Goal: Task Accomplishment & Management: Manage account settings

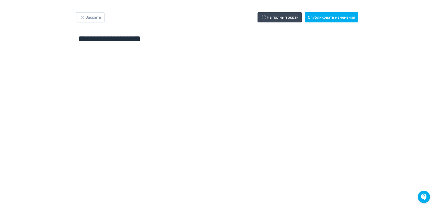
click at [201, 41] on input "**********" at bounding box center [217, 39] width 282 height 17
type input "**********"
click at [332, 17] on button "Опубликовать изменения" at bounding box center [331, 17] width 53 height 10
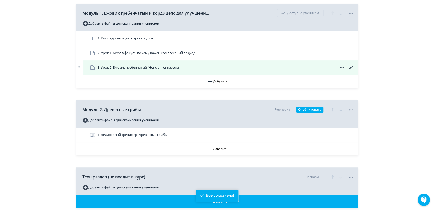
scroll to position [85, 0]
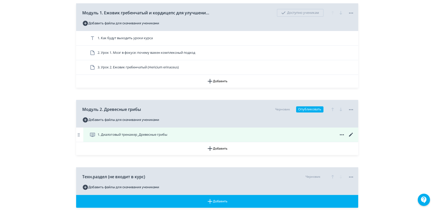
click at [351, 133] on icon at bounding box center [351, 134] width 4 height 4
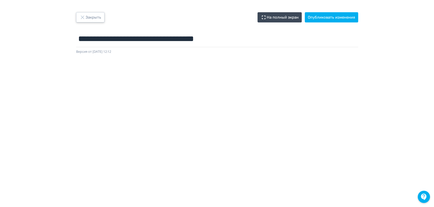
click at [92, 17] on button "Закрыть" at bounding box center [90, 17] width 28 height 10
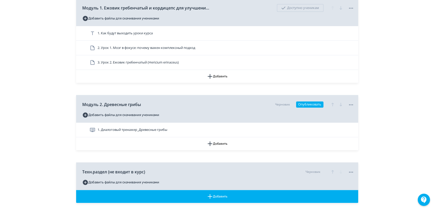
scroll to position [113, 0]
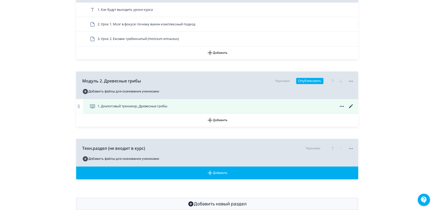
click at [351, 103] on icon at bounding box center [351, 106] width 6 height 6
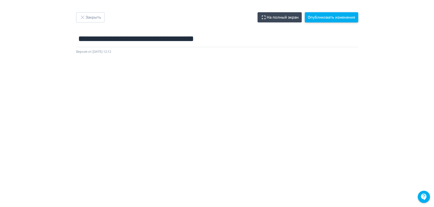
click at [335, 19] on button "Опубликовать изменения" at bounding box center [331, 17] width 53 height 10
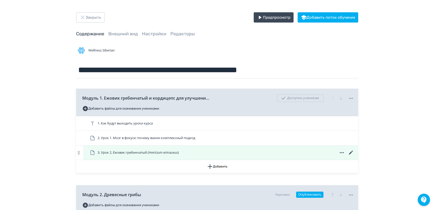
click at [121, 153] on span "3. Урок 2. Ежовик гребенчатый (Hericium erinaceus)" at bounding box center [138, 152] width 81 height 5
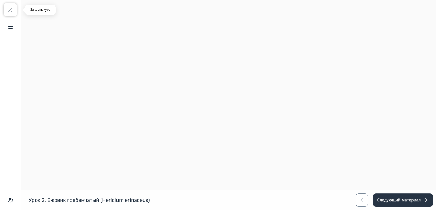
click at [7, 11] on span "button" at bounding box center [10, 10] width 6 height 6
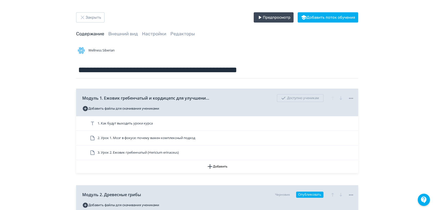
scroll to position [113, 0]
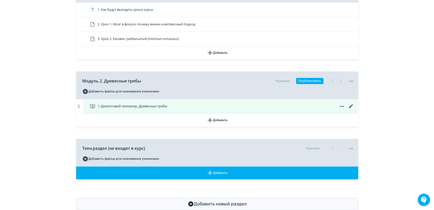
click at [122, 105] on span "1. Диалоговый тренажер_Древесные грибы" at bounding box center [133, 105] width 70 height 5
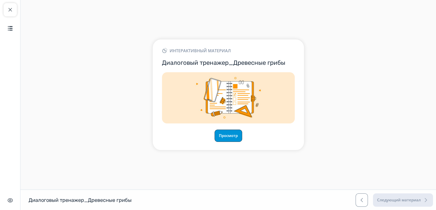
click at [235, 136] on button "Просмотр" at bounding box center [229, 135] width 28 height 12
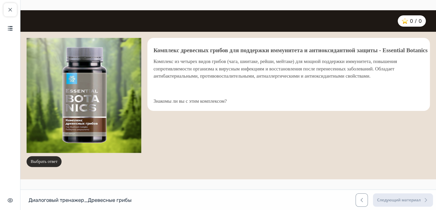
click at [44, 160] on button "Выбрать ответ" at bounding box center [44, 161] width 35 height 11
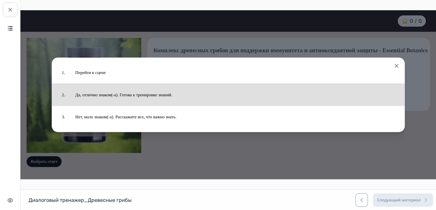
click at [152, 95] on button "Да, отлично знаком(-а). Готова к тренировке знаний." at bounding box center [235, 94] width 330 height 17
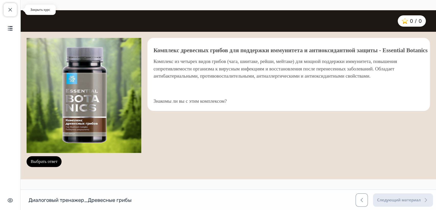
click at [8, 9] on span "button" at bounding box center [10, 10] width 6 height 6
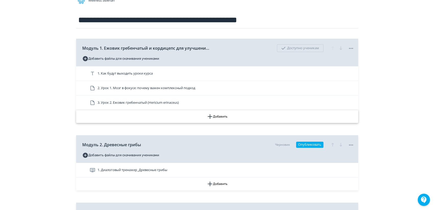
scroll to position [85, 0]
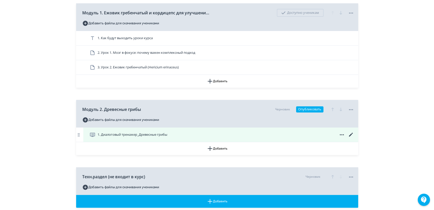
click at [351, 132] on icon at bounding box center [351, 134] width 6 height 6
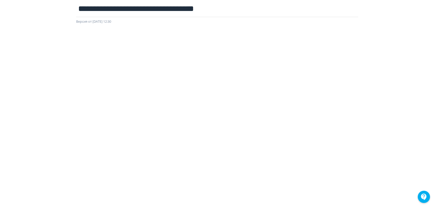
scroll to position [2, 0]
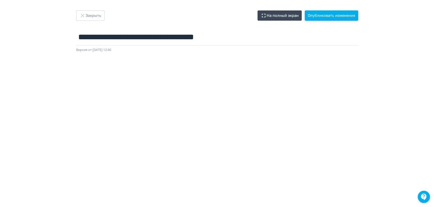
click at [340, 17] on button "Опубликовать изменения" at bounding box center [331, 15] width 53 height 10
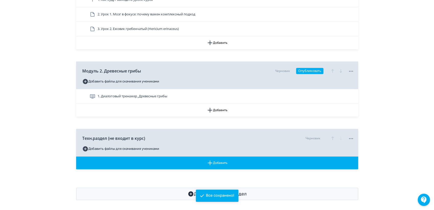
scroll to position [126, 0]
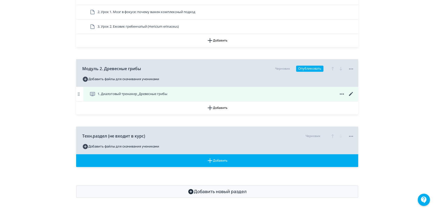
click at [350, 93] on icon at bounding box center [351, 94] width 6 height 6
